Goal: Task Accomplishment & Management: Use online tool/utility

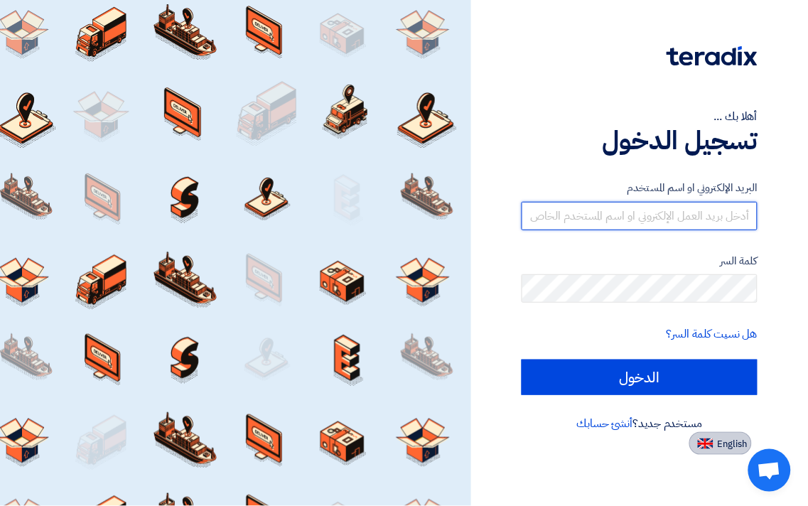
type input "[EMAIL_ADDRESS][DOMAIN_NAME]"
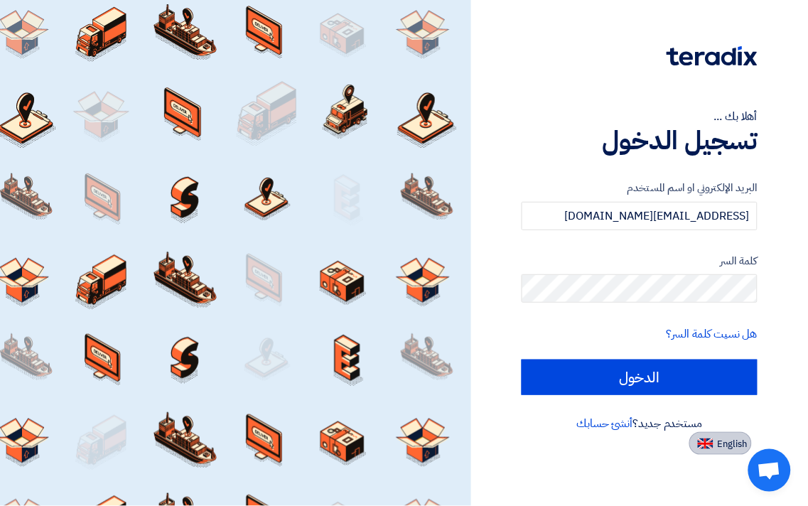
click at [740, 442] on span "English" at bounding box center [733, 444] width 30 height 10
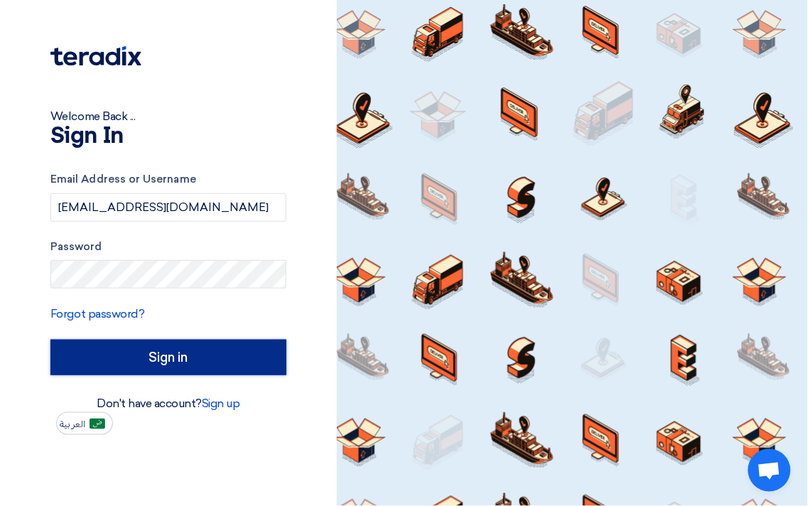
click at [220, 345] on input "Sign in" at bounding box center [168, 358] width 236 height 36
click at [185, 352] on input "Sign in" at bounding box center [168, 358] width 236 height 36
type input "الدخول"
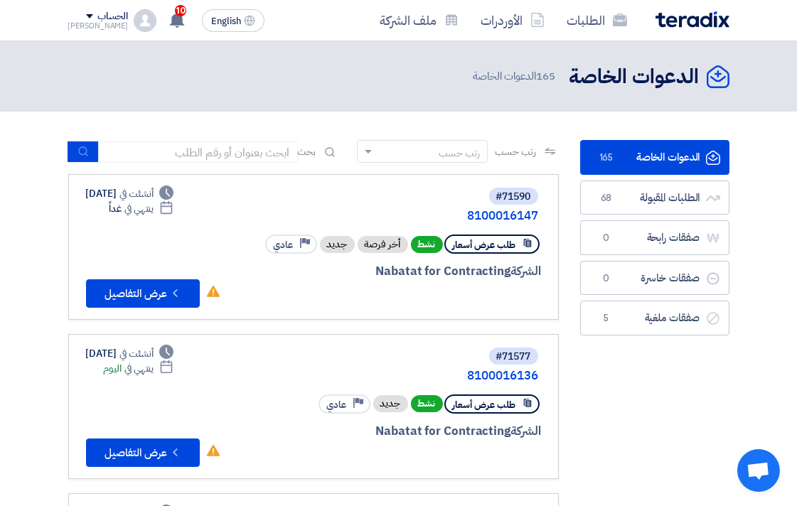
scroll to position [79, 0]
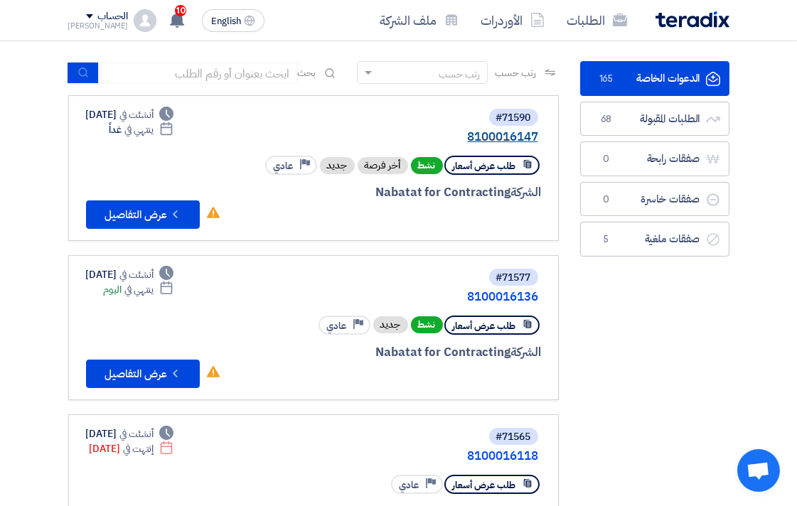
click at [501, 138] on link "8100016147" at bounding box center [396, 137] width 284 height 13
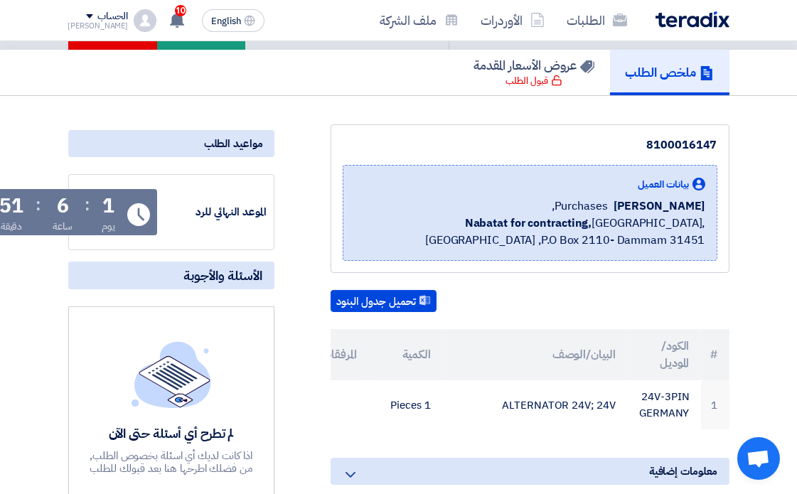
scroll to position [73, 0]
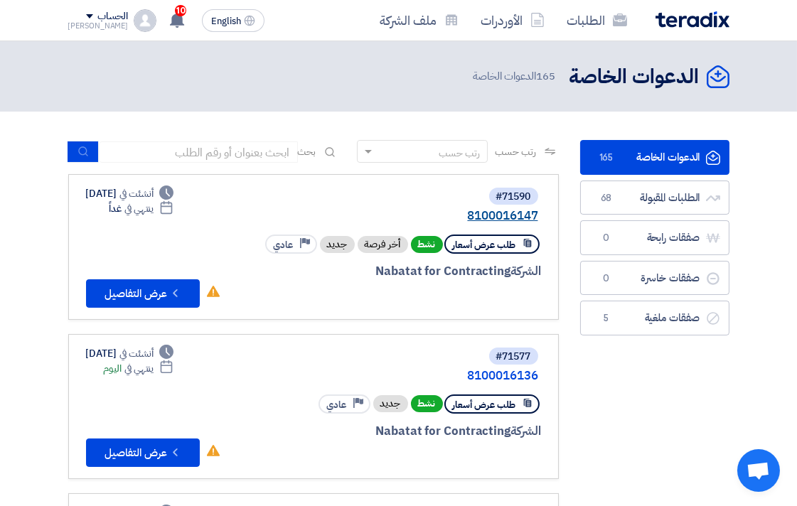
click at [505, 213] on link "8100016147" at bounding box center [396, 216] width 284 height 13
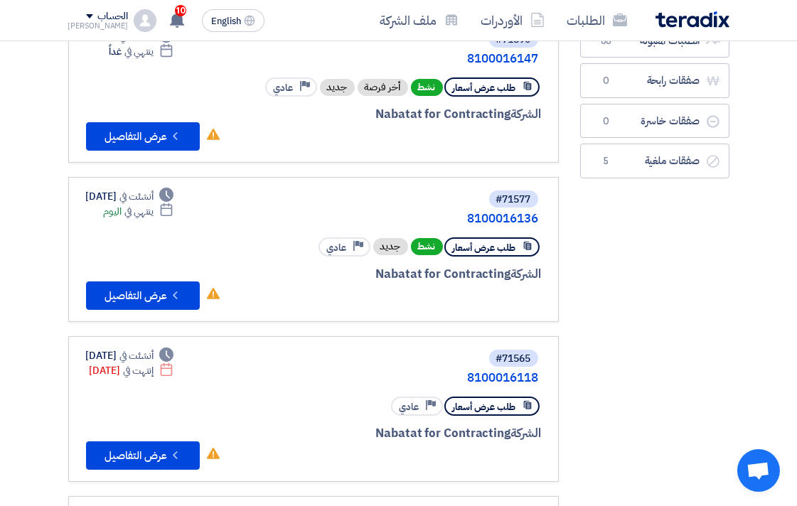
scroll to position [158, 0]
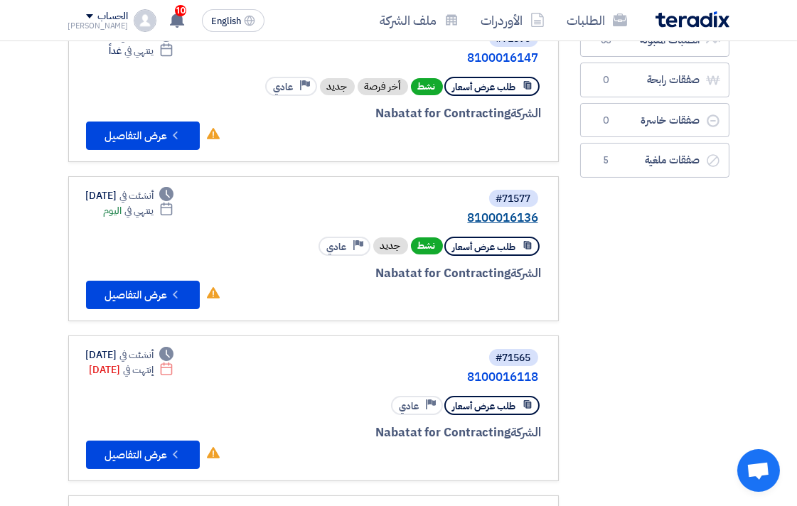
click at [502, 214] on link "8100016136" at bounding box center [396, 218] width 284 height 13
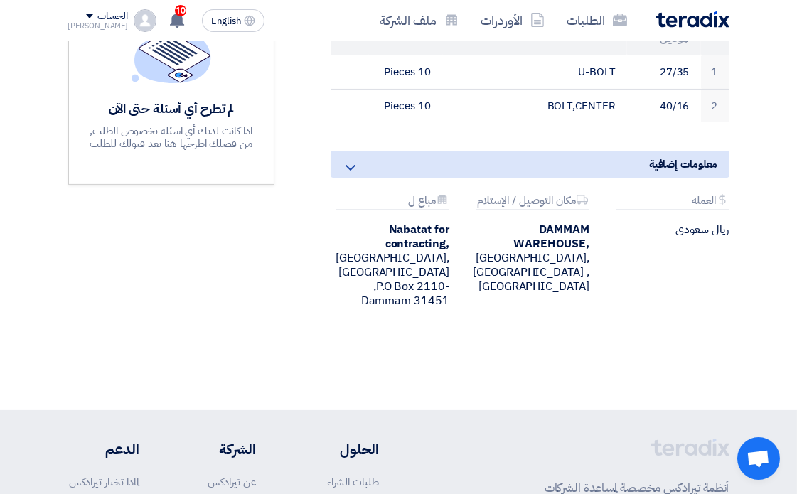
scroll to position [473, 0]
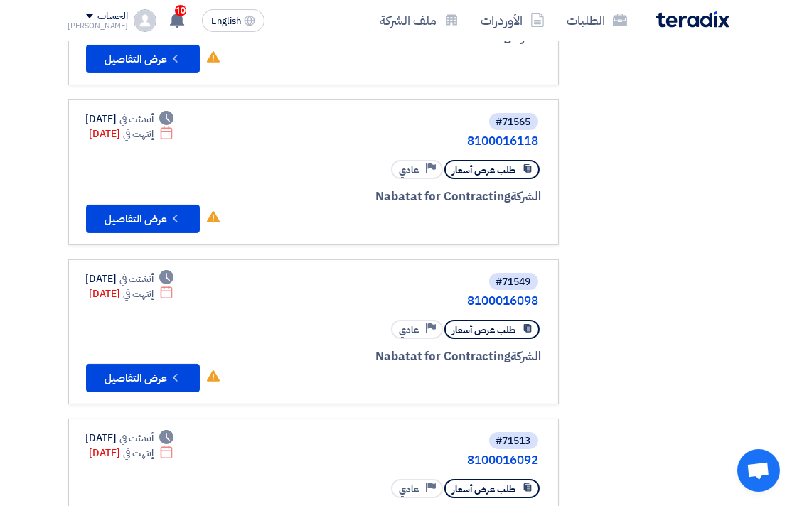
scroll to position [394, 0]
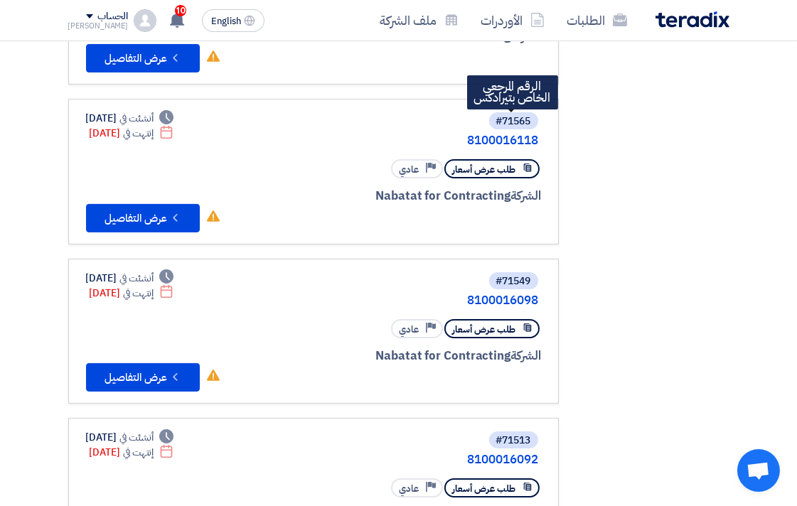
click at [517, 119] on div "#71565" at bounding box center [513, 122] width 35 height 10
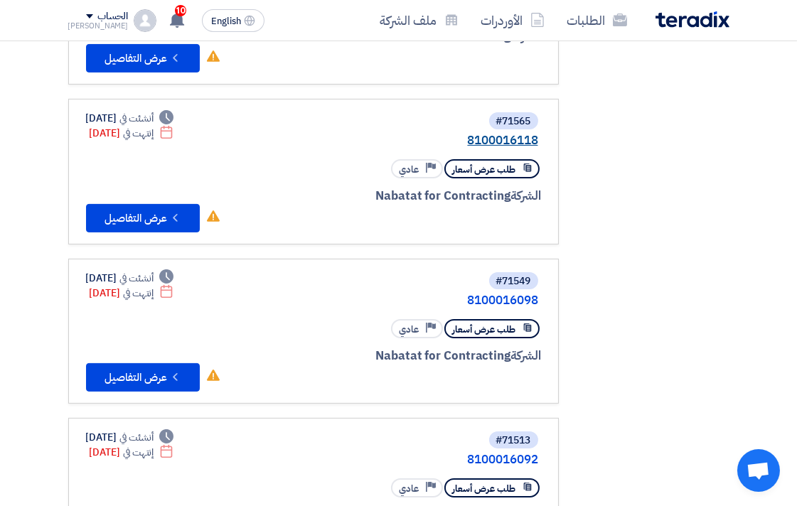
click at [512, 136] on link "8100016118" at bounding box center [396, 140] width 284 height 13
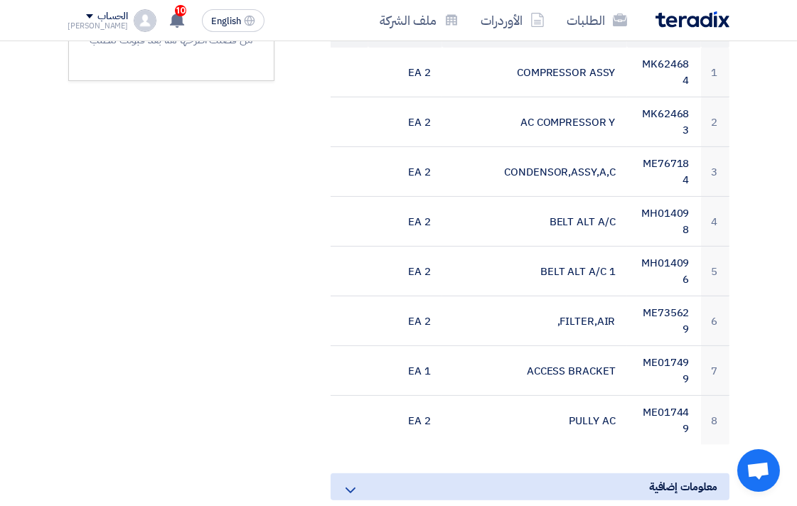
scroll to position [552, 0]
